Goal: Find specific page/section: Find specific page/section

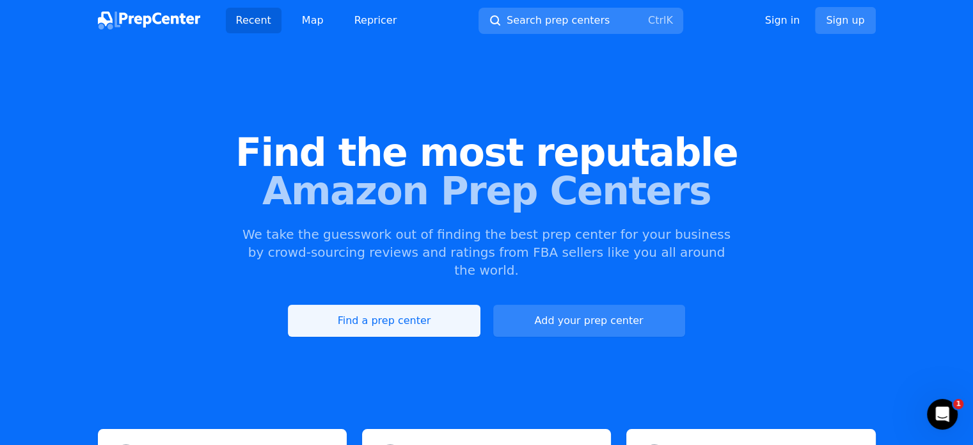
click at [361, 305] on link "Find a prep center" at bounding box center [384, 321] width 192 height 32
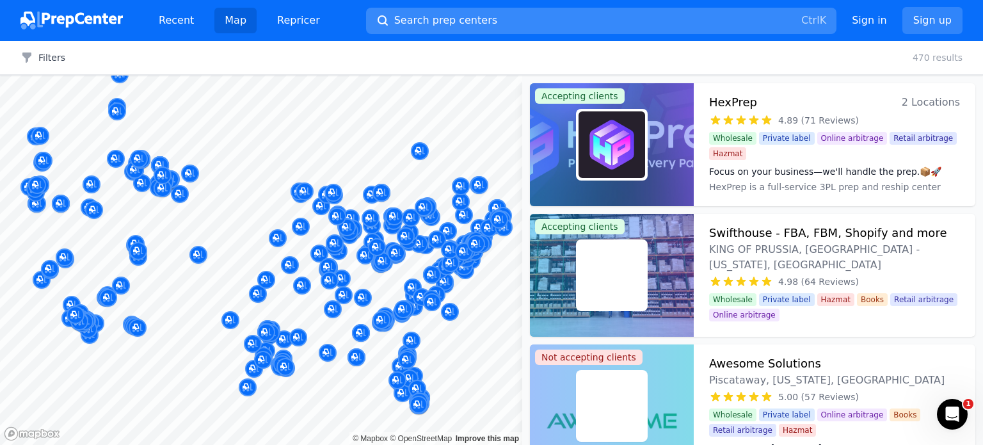
click at [466, 24] on span "Search prep centers" at bounding box center [445, 20] width 103 height 15
click at [450, 21] on div at bounding box center [491, 222] width 983 height 445
click at [476, 22] on button "Search prep centers Ctrl K" at bounding box center [601, 21] width 470 height 26
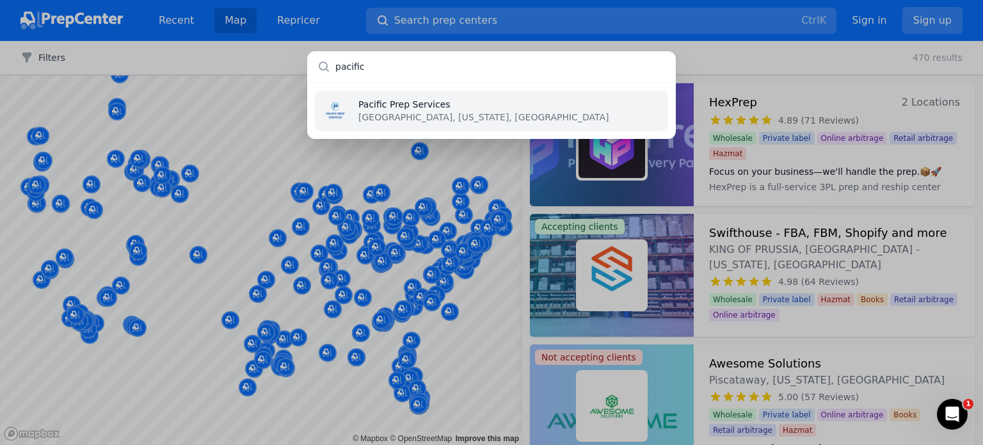
type input "pacific"
click at [383, 116] on p "[GEOGRAPHIC_DATA], [US_STATE], [GEOGRAPHIC_DATA]" at bounding box center [483, 117] width 250 height 13
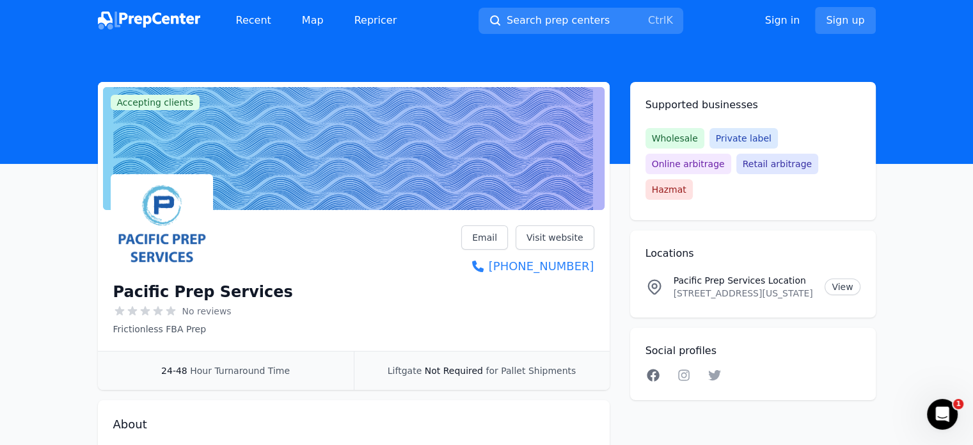
click at [651, 368] on icon at bounding box center [652, 374] width 15 height 13
click at [839, 278] on link "View" at bounding box center [842, 286] width 35 height 17
